Goal: Task Accomplishment & Management: Complete application form

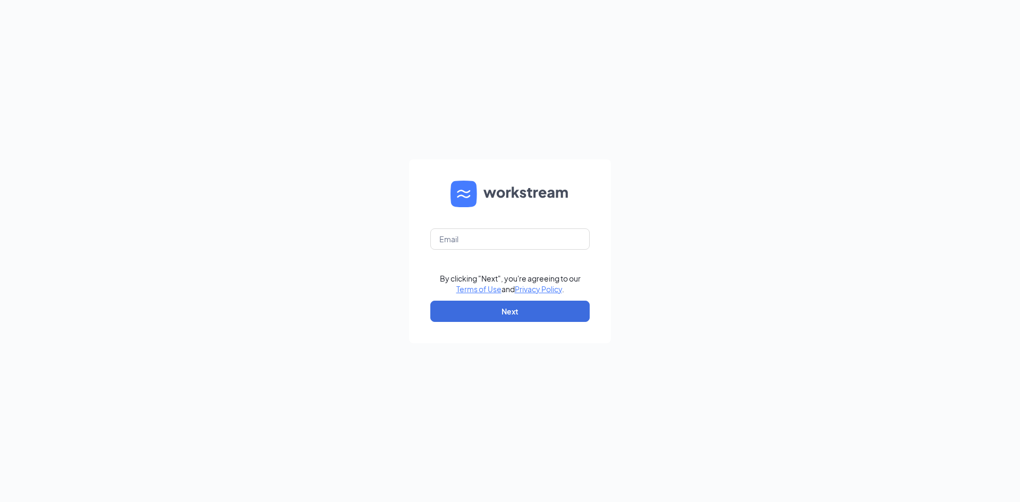
click at [473, 250] on form "By clicking "Next", you're agreeing to our Terms of Use and Privacy Policy . Ne…" at bounding box center [510, 251] width 202 height 184
click at [470, 245] on input "text" at bounding box center [509, 238] width 159 height 21
type input "holguintimothy.th@gmail.com"
click at [490, 307] on button "Next" at bounding box center [509, 311] width 159 height 21
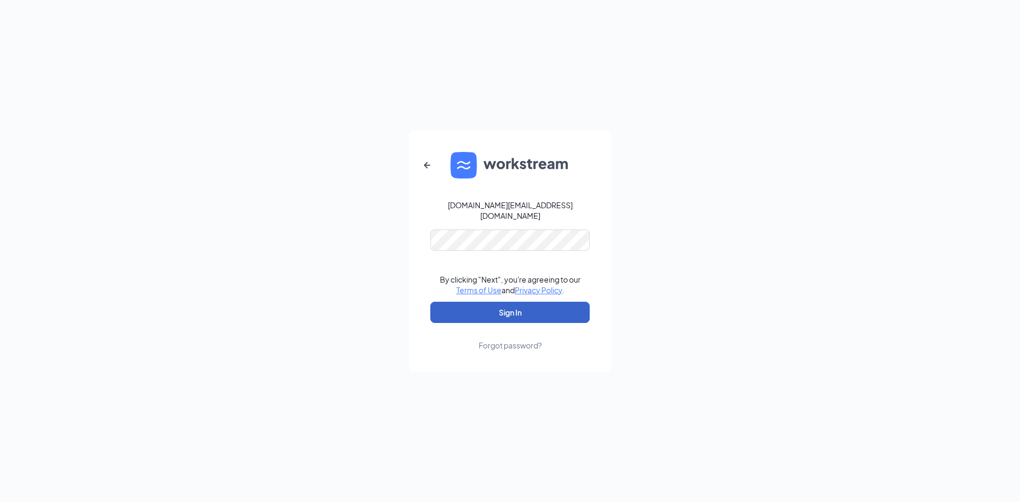
click at [486, 313] on button "Sign In" at bounding box center [509, 312] width 159 height 21
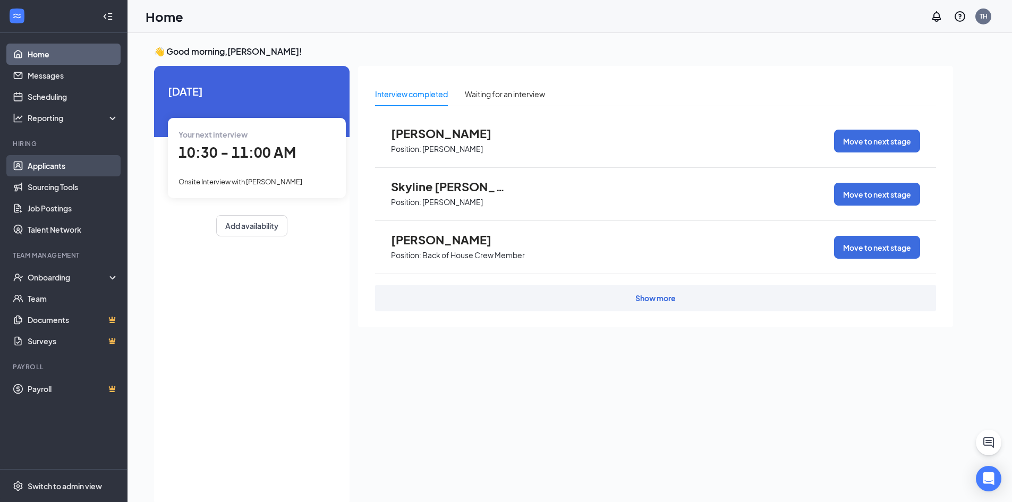
click at [102, 161] on link "Applicants" at bounding box center [73, 165] width 91 height 21
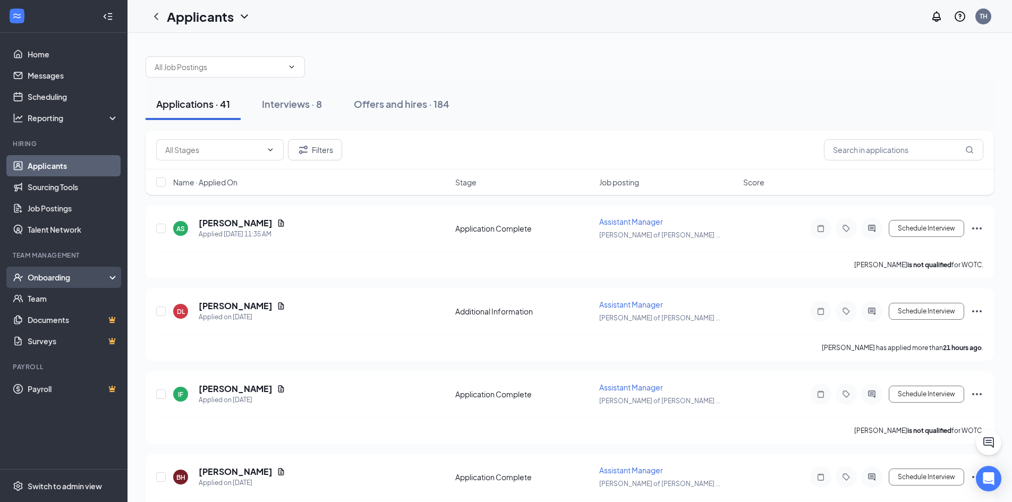
click at [55, 281] on div "Onboarding" at bounding box center [69, 277] width 82 height 11
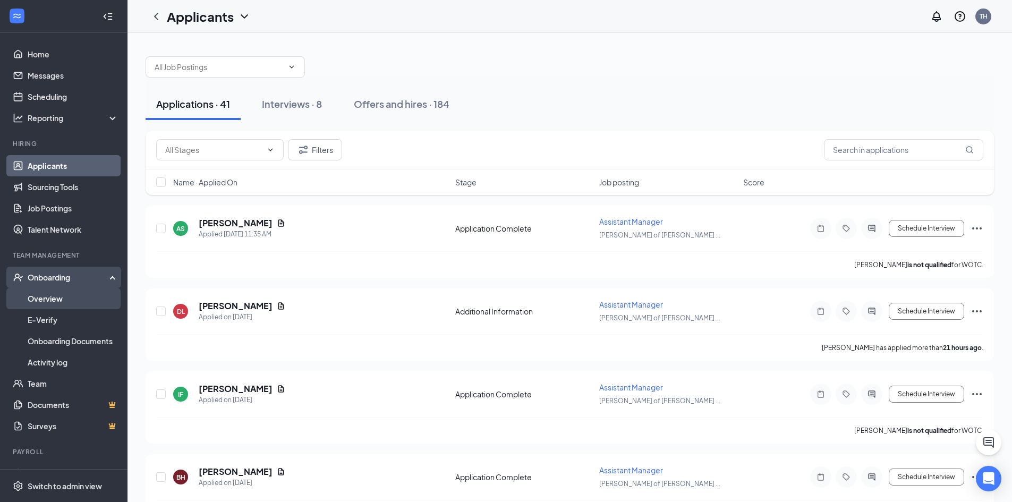
click at [52, 297] on link "Overview" at bounding box center [73, 298] width 91 height 21
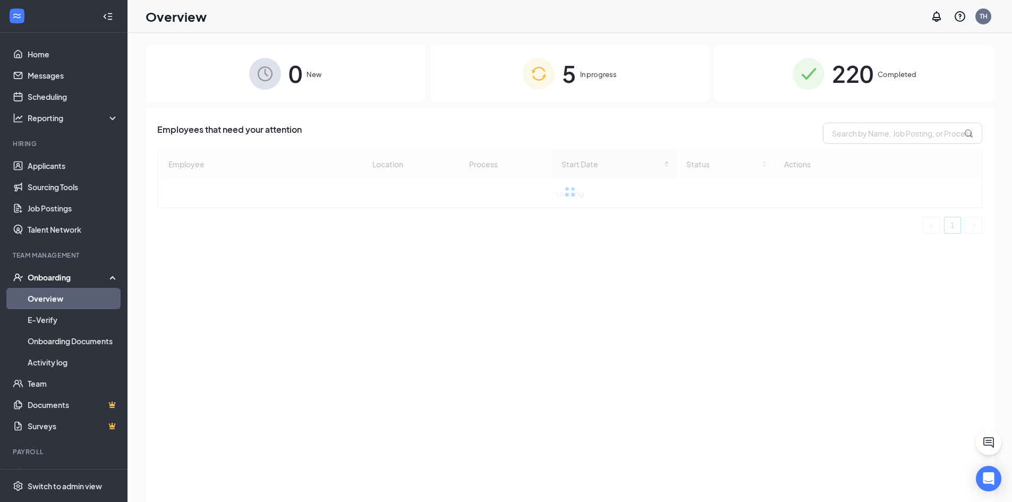
click at [553, 74] on img at bounding box center [539, 74] width 32 height 32
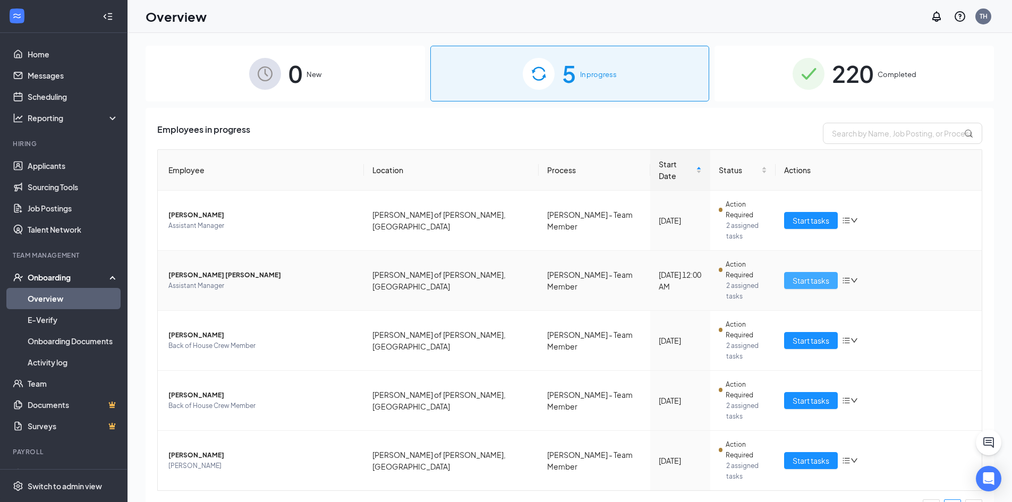
click at [807, 275] on span "Start tasks" at bounding box center [810, 281] width 37 height 12
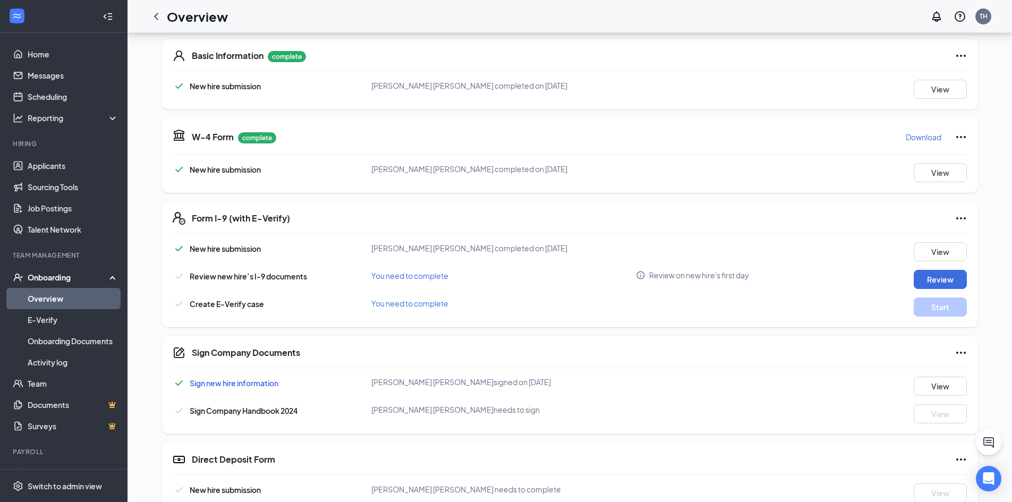
scroll to position [183, 0]
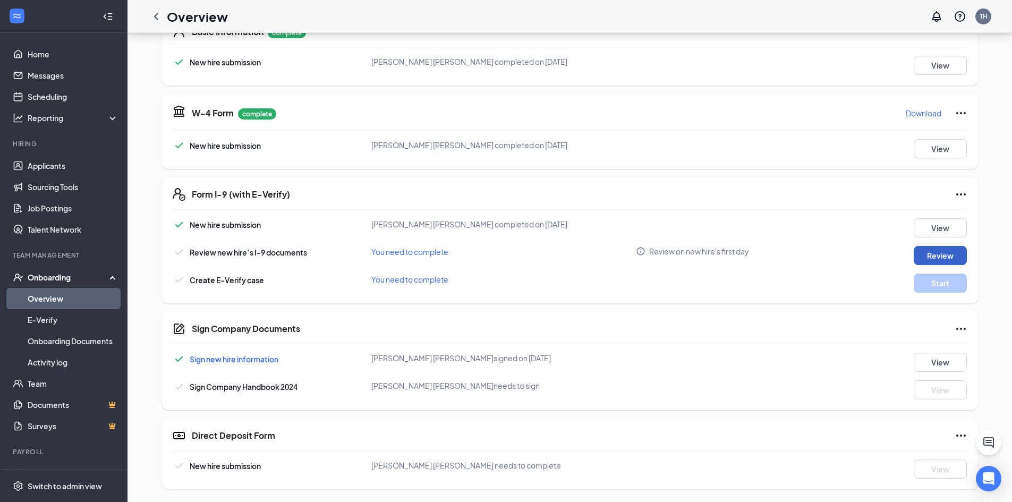
click at [931, 255] on button "Review" at bounding box center [939, 255] width 53 height 19
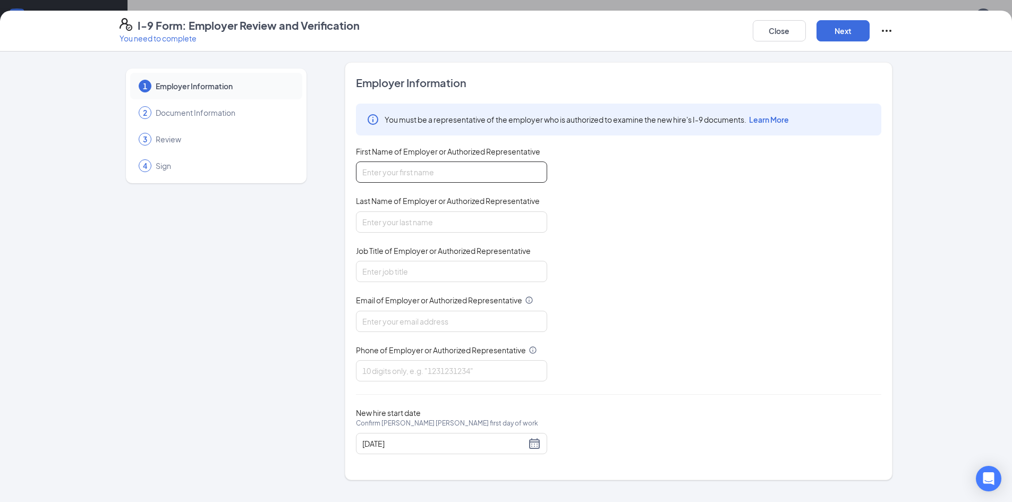
click at [431, 165] on input "First Name of Employer or Authorized Representative" at bounding box center [451, 171] width 191 height 21
type input "Cheyanne"
type input "[PERSON_NAME]"
type input "[EMAIL_ADDRESS][DOMAIN_NAME]"
type input "8507501990"
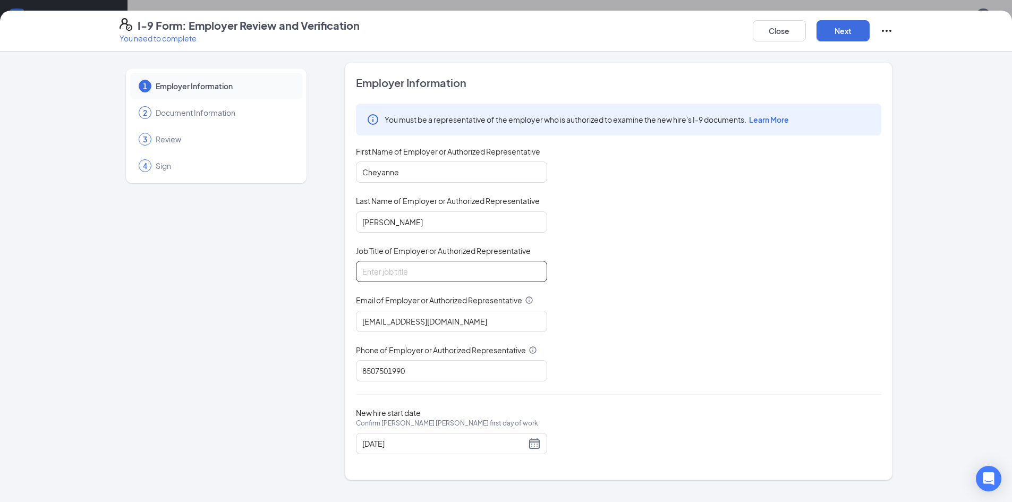
click at [406, 269] on input "Job Title of Employer or Authorized Representative" at bounding box center [451, 271] width 191 height 21
type input "Manager"
click at [849, 31] on button "Next" at bounding box center [842, 30] width 53 height 21
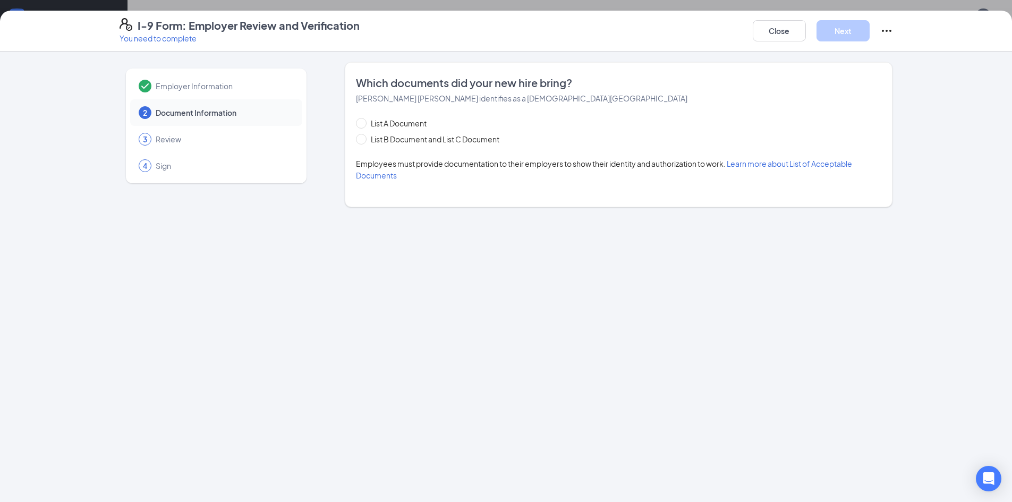
click at [366, 132] on div "List A Document List B Document and List C Document" at bounding box center [438, 131] width 165 height 28
click at [366, 135] on span at bounding box center [361, 139] width 11 height 11
click at [363, 135] on input "List B Document and List C Document" at bounding box center [359, 137] width 7 height 7
radio input "true"
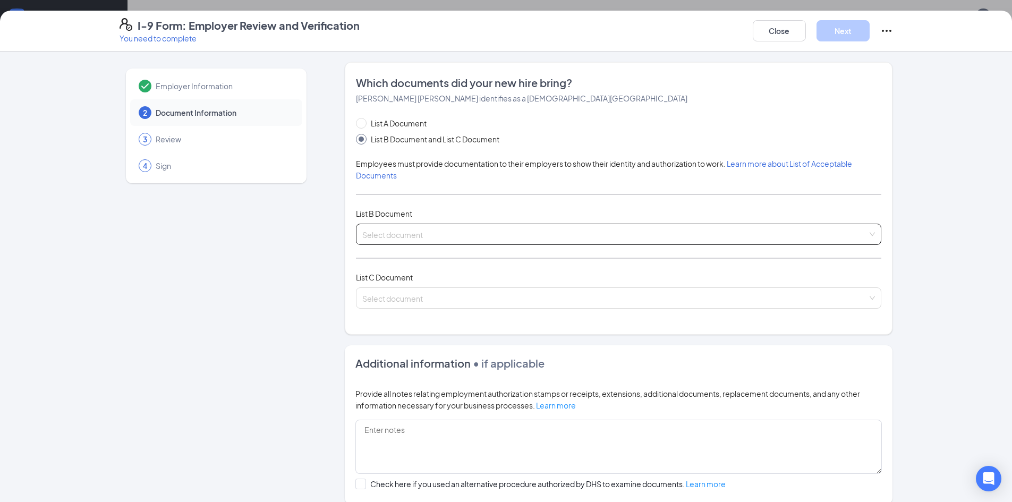
click at [406, 236] on input "search" at bounding box center [614, 232] width 505 height 16
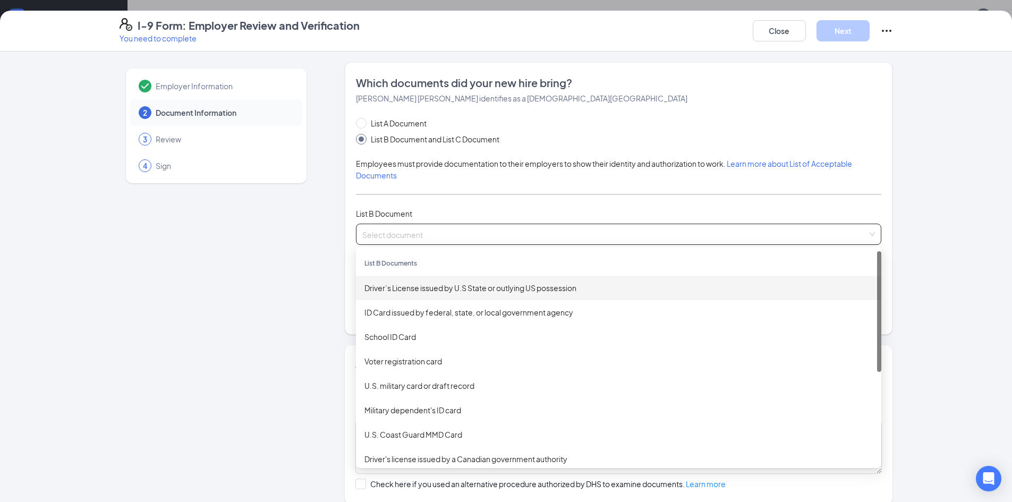
click at [415, 294] on div "Driver’s License issued by U.S State or outlying US possession" at bounding box center [618, 288] width 525 height 24
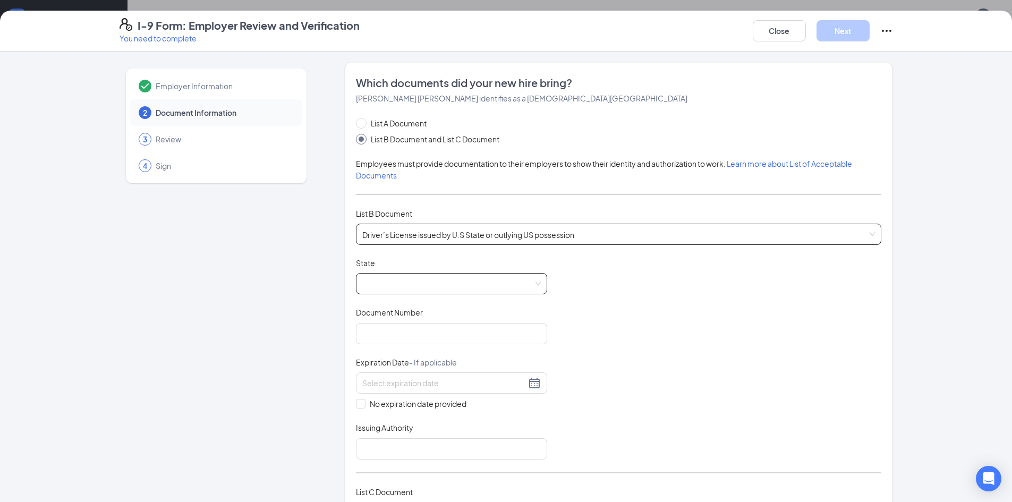
click at [398, 292] on span at bounding box center [451, 283] width 178 height 20
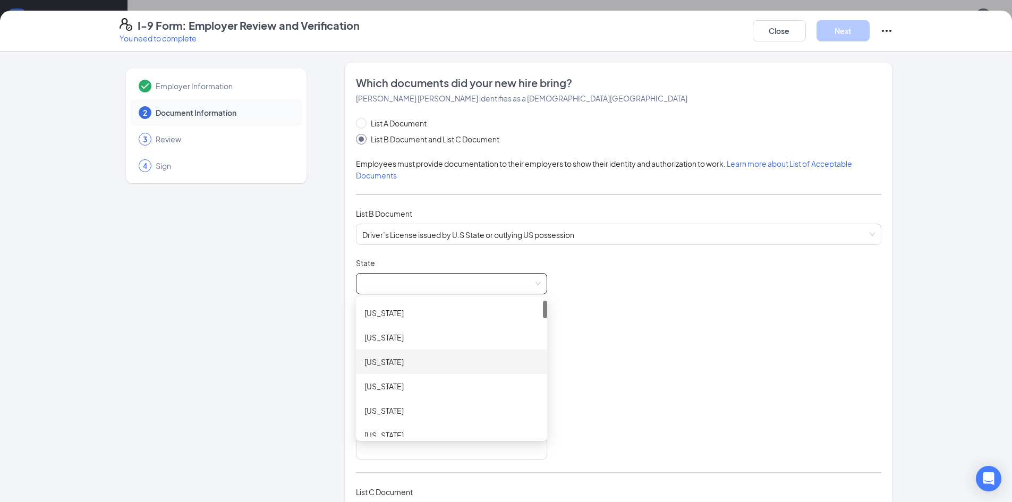
scroll to position [212, 0]
click at [388, 349] on div "[US_STATE]" at bounding box center [451, 345] width 174 height 12
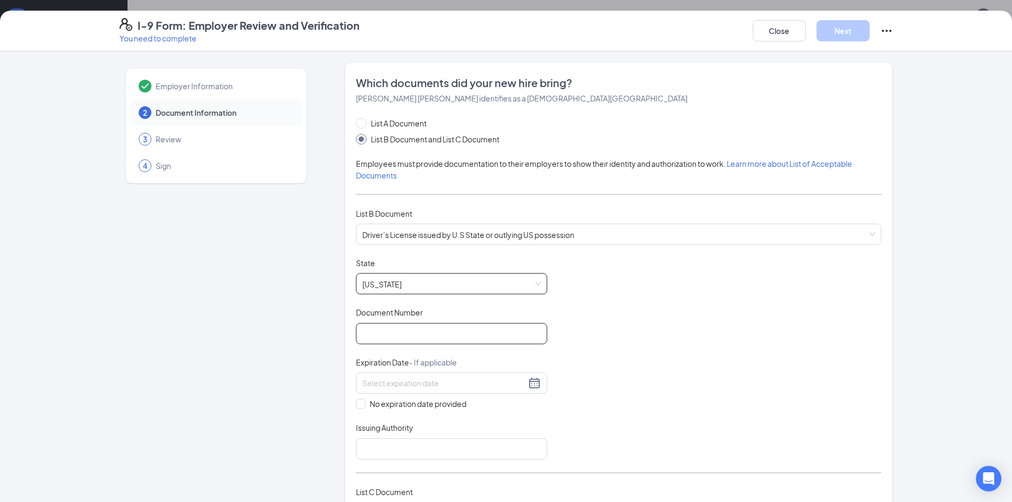
click at [398, 330] on input "Document Number" at bounding box center [451, 333] width 191 height 21
type input "S624936791000"
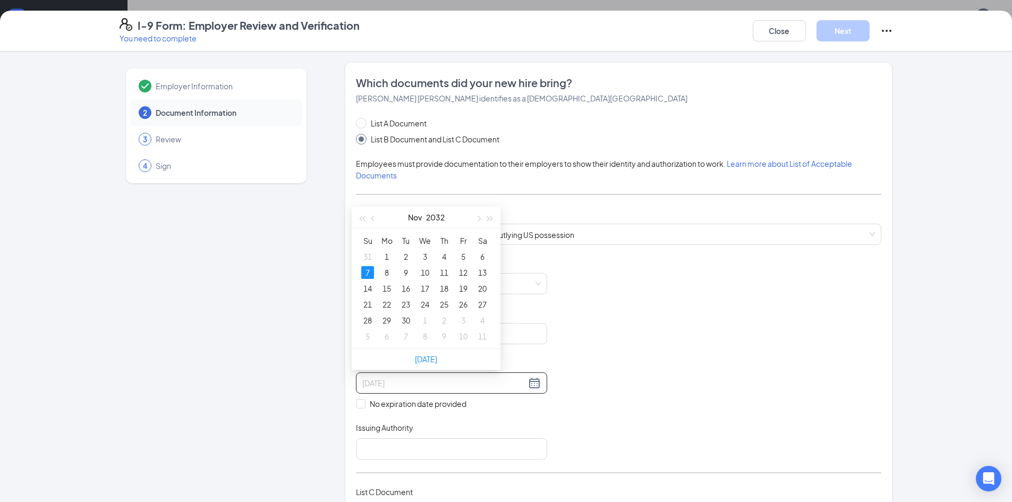
click at [370, 278] on div "7" at bounding box center [367, 272] width 13 height 13
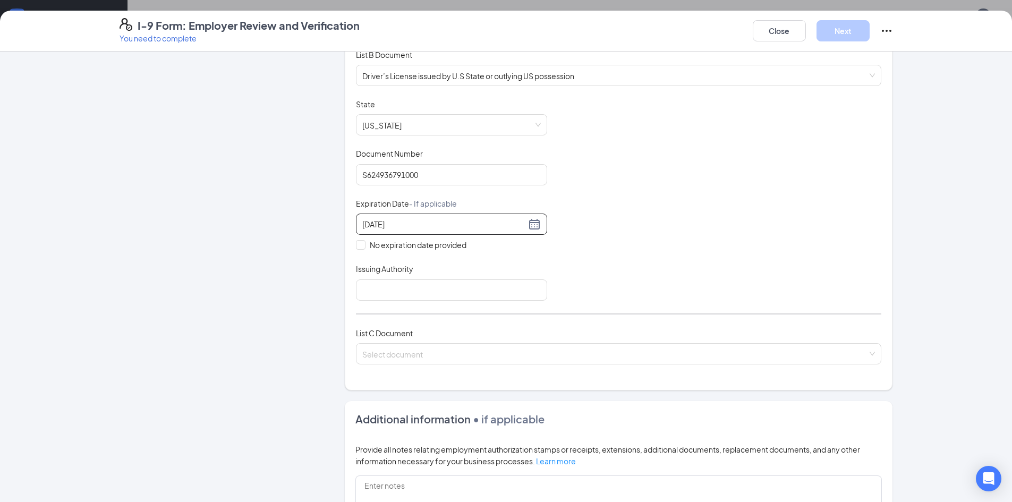
scroll to position [159, 0]
type input "[DATE]"
click at [398, 284] on input "Issuing Authority" at bounding box center [451, 289] width 191 height 21
click at [395, 285] on input "Issuing Authority" at bounding box center [451, 289] width 191 height 21
type input "FL"
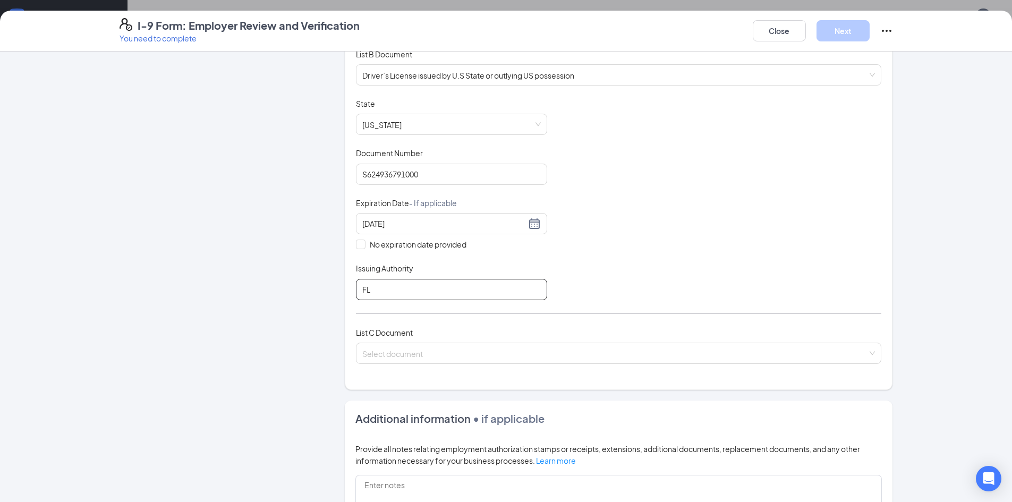
scroll to position [265, 0]
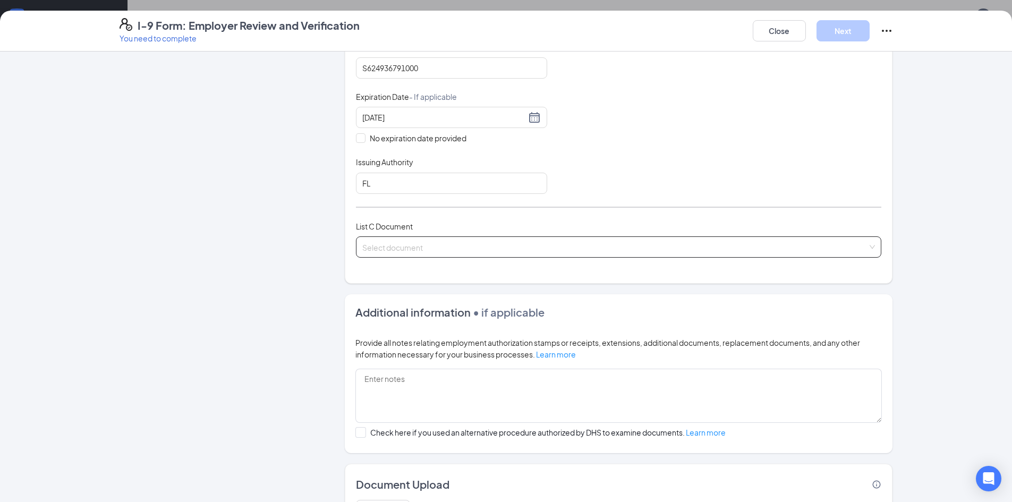
click at [434, 248] on input "search" at bounding box center [614, 245] width 505 height 16
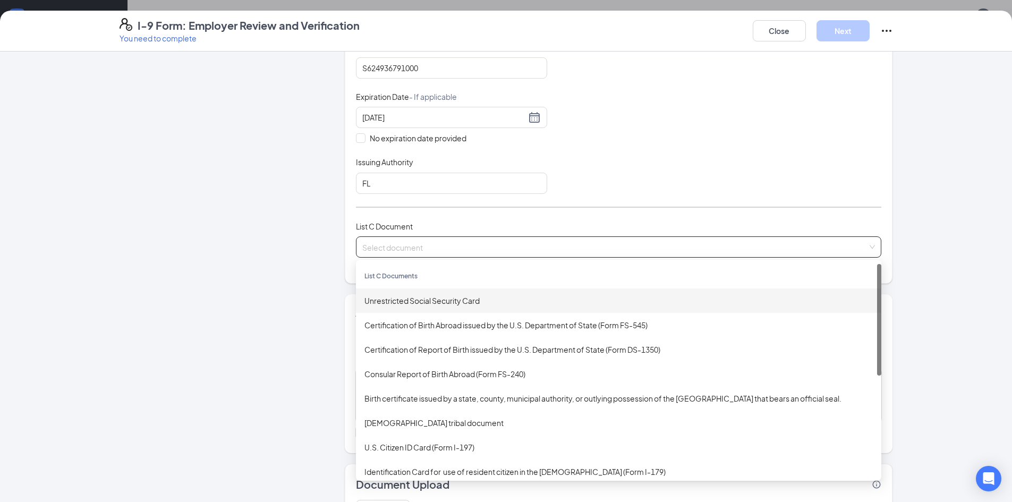
click at [407, 306] on div "Unrestricted Social Security Card" at bounding box center [618, 301] width 508 height 12
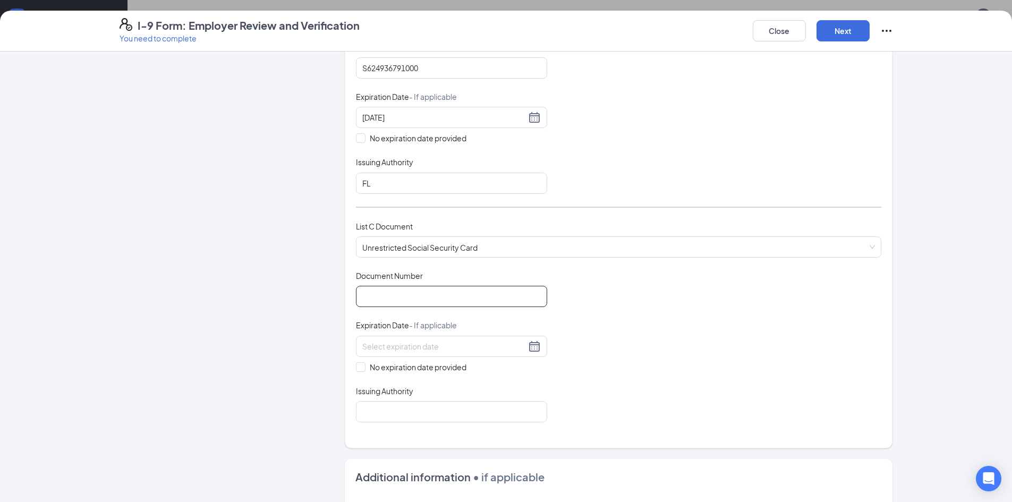
click at [401, 301] on input "Document Number" at bounding box center [451, 296] width 191 height 21
type input "766787988"
click at [391, 341] on input at bounding box center [444, 346] width 164 height 12
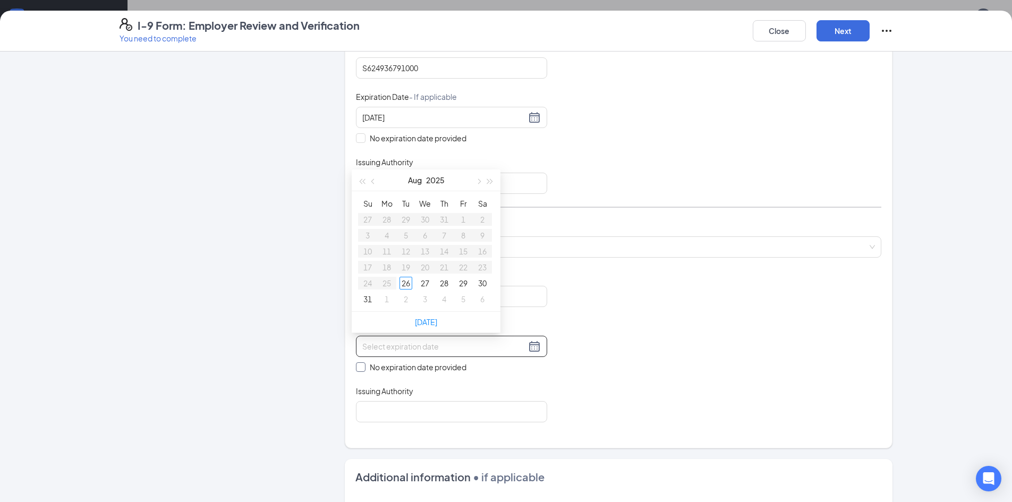
click at [365, 367] on span "No expiration date provided" at bounding box center [417, 367] width 105 height 12
click at [362, 367] on input "No expiration date provided" at bounding box center [359, 365] width 7 height 7
checkbox input "true"
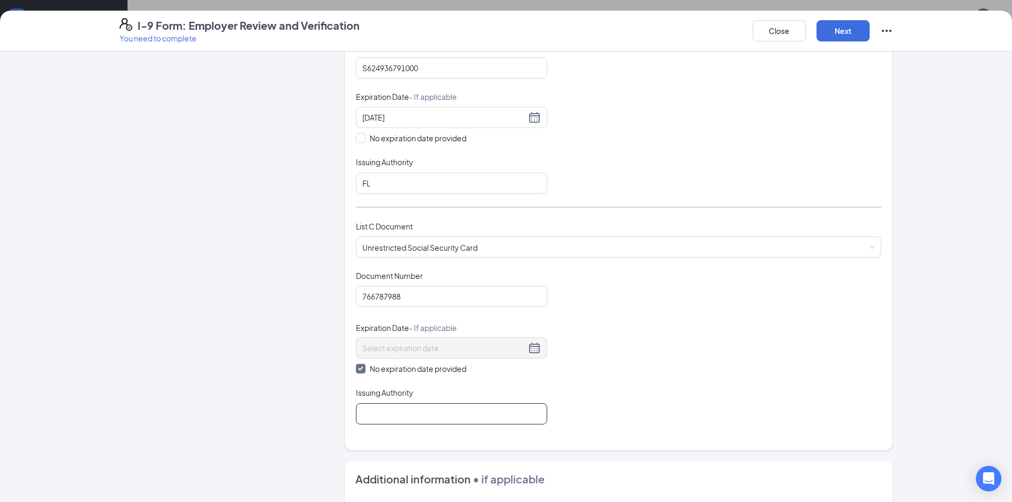
click at [378, 407] on input "Issuing Authority" at bounding box center [451, 413] width 191 height 21
type input "social security administration"
click at [714, 430] on div "Which documents did your new hire bring? [PERSON_NAME] [PERSON_NAME] identifies…" at bounding box center [618, 123] width 525 height 627
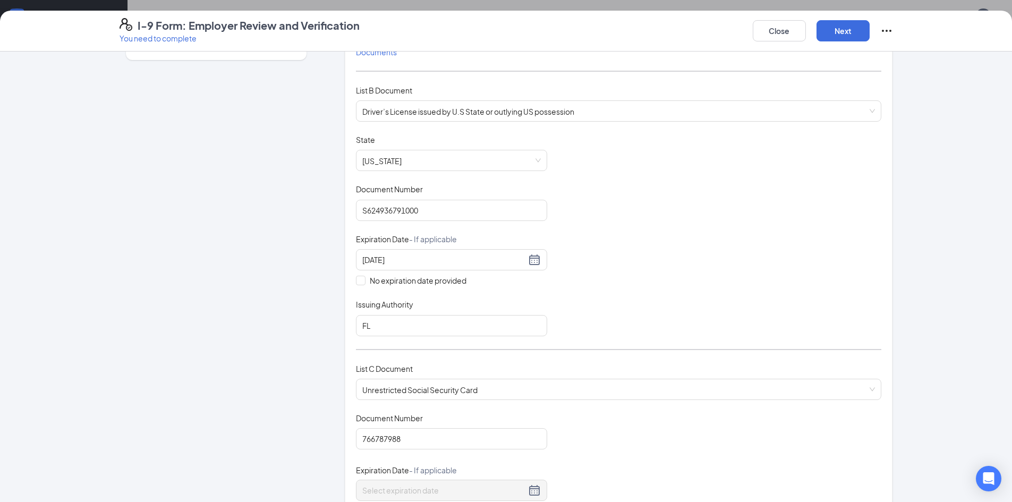
scroll to position [0, 0]
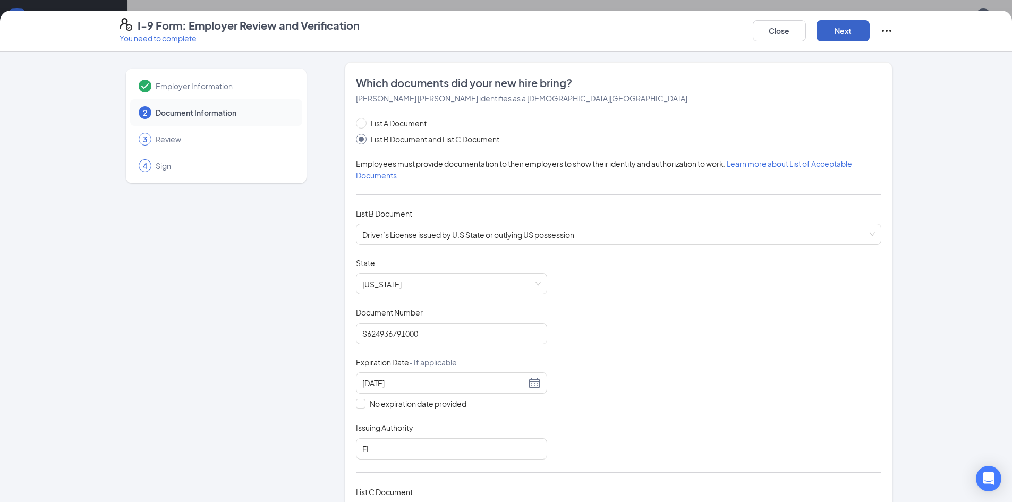
click at [852, 31] on button "Next" at bounding box center [842, 30] width 53 height 21
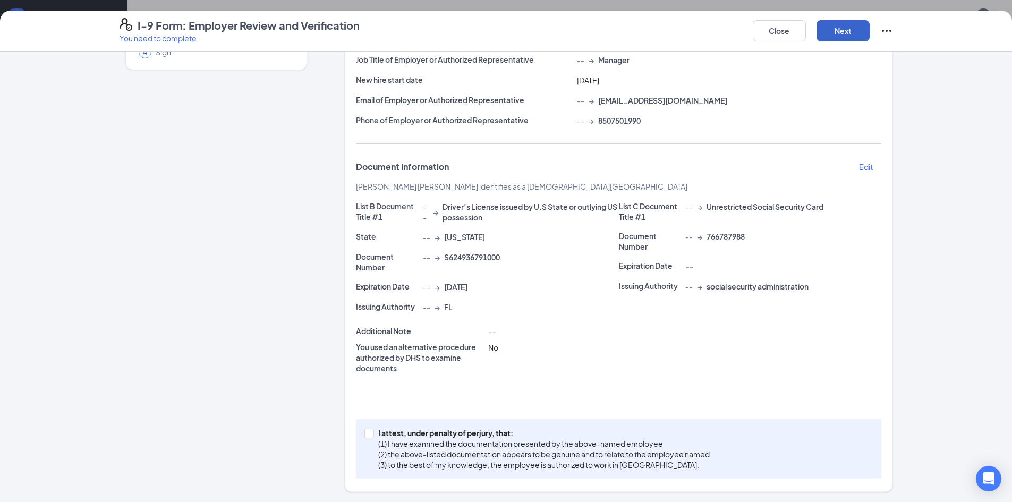
scroll to position [114, 0]
click at [364, 436] on span at bounding box center [369, 433] width 10 height 10
click at [364, 435] on input "I attest, under penalty of [PERSON_NAME], that: (1) I have examined the documen…" at bounding box center [367, 431] width 7 height 7
checkbox input "true"
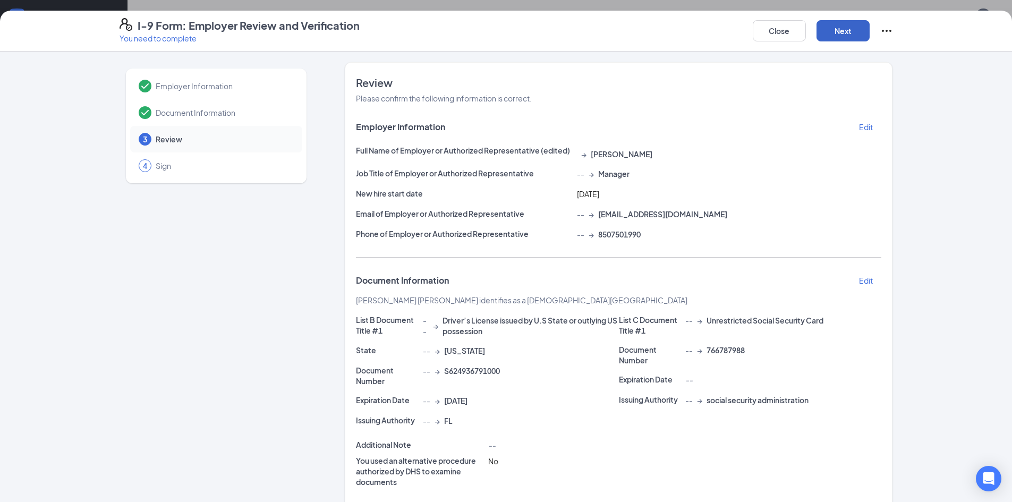
click at [833, 28] on button "Next" at bounding box center [842, 30] width 53 height 21
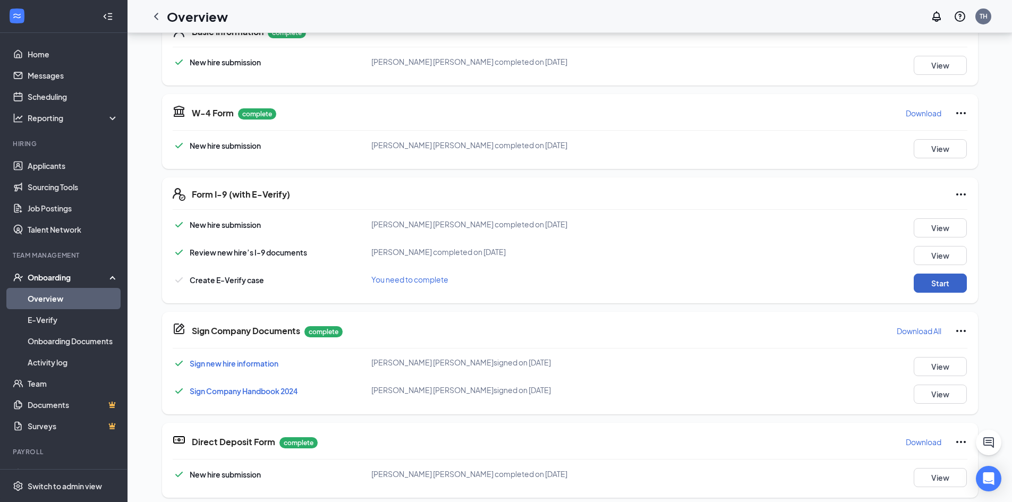
click at [926, 289] on button "Start" at bounding box center [939, 282] width 53 height 19
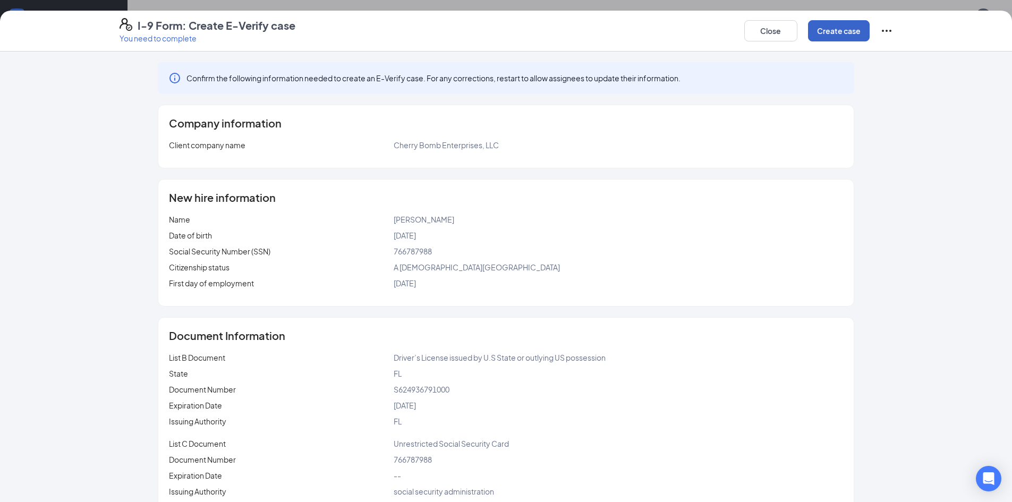
click at [823, 28] on button "Create case" at bounding box center [839, 30] width 62 height 21
